Goal: Transaction & Acquisition: Purchase product/service

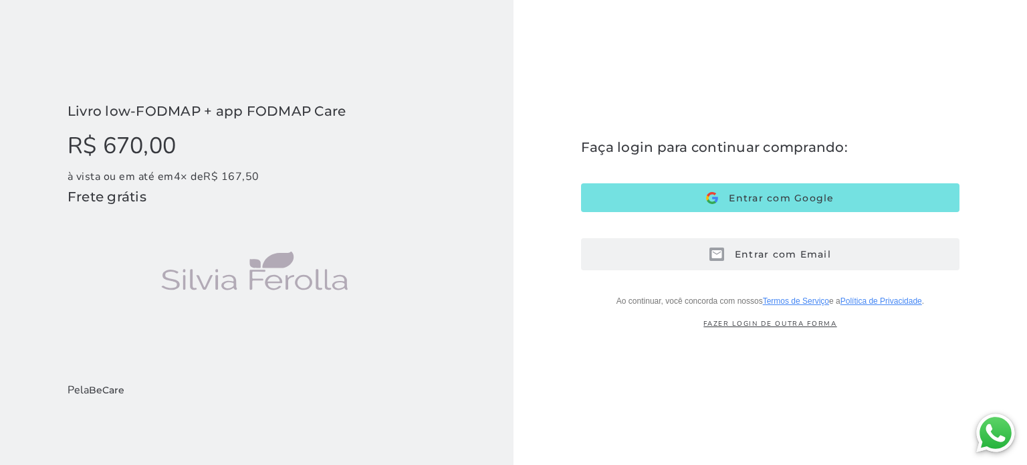
click at [679, 255] on button "Entrar com Email E-mail" at bounding box center [770, 254] width 378 height 32
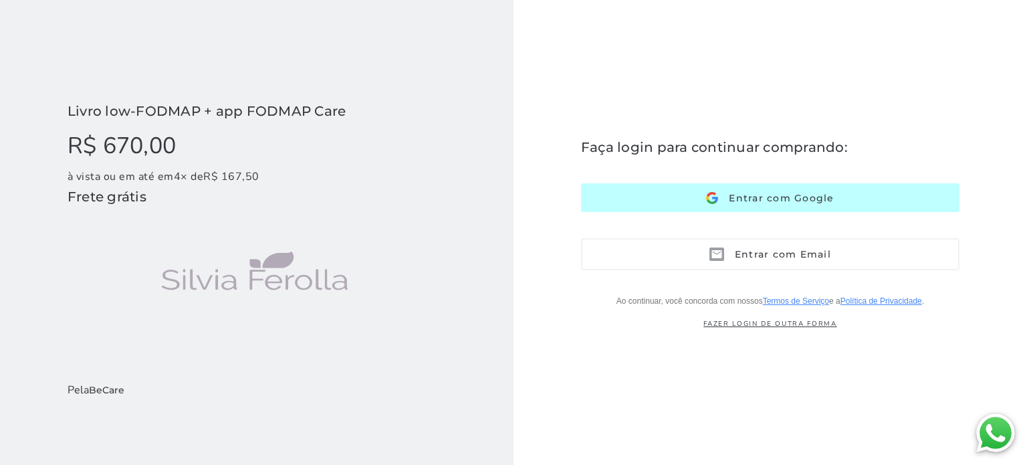
click at [775, 200] on span "Entrar com Google" at bounding box center [776, 198] width 116 height 12
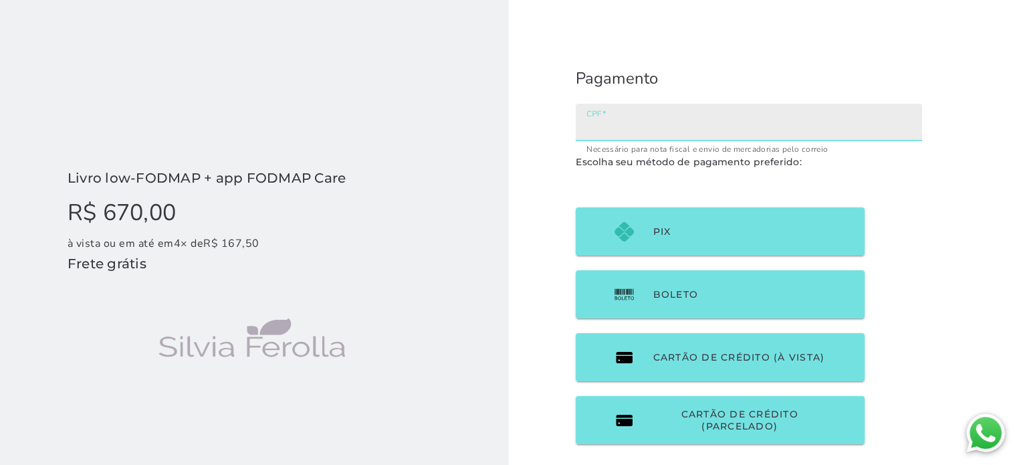
click at [620, 125] on input "CPF" at bounding box center [748, 127] width 325 height 19
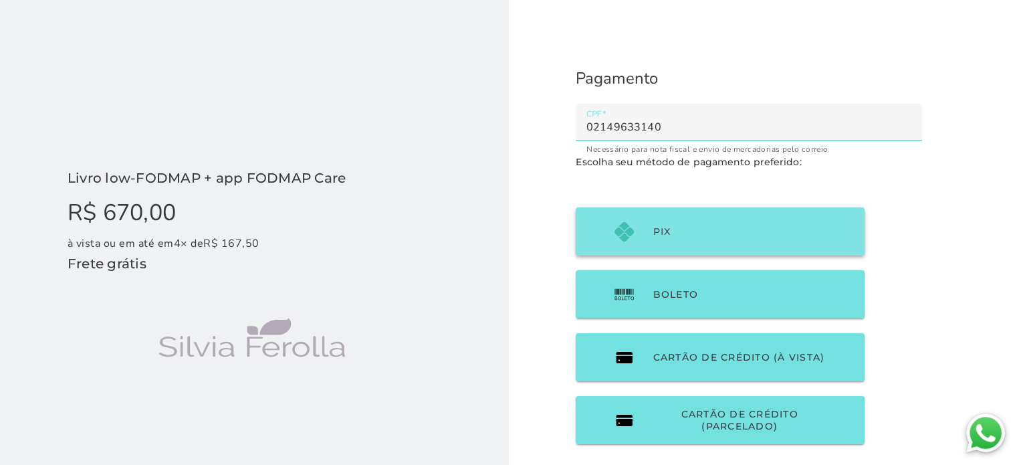
type input "02149633140"
type mwc-textfield "02149633140"
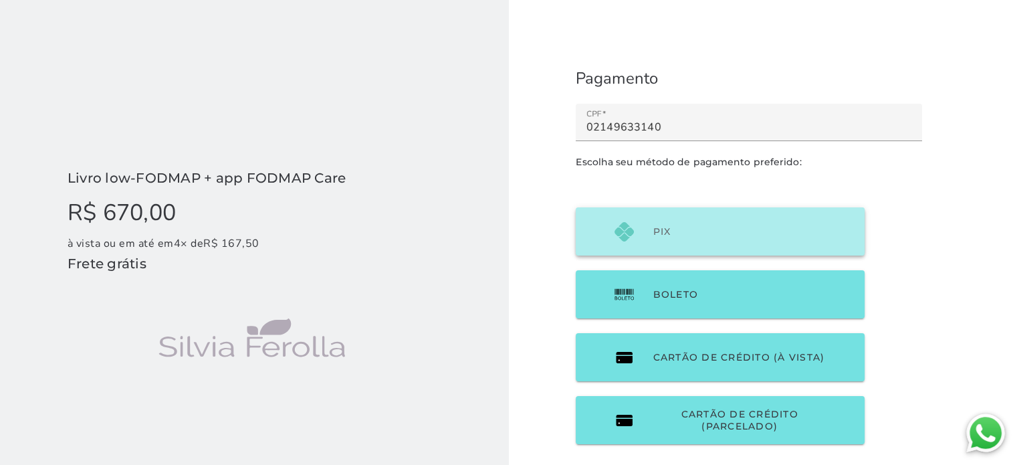
click at [645, 235] on span "PIX" at bounding box center [633, 231] width 39 height 19
